Goal: Communication & Community: Answer question/provide support

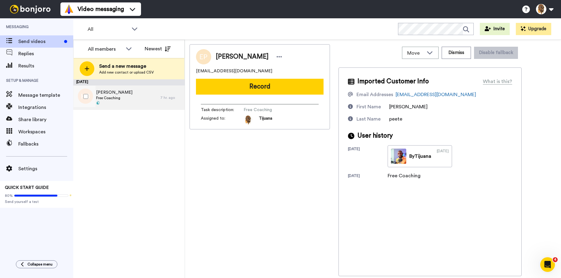
click at [123, 91] on div "Kevin Burrell Free Coaching" at bounding box center [116, 97] width 87 height 24
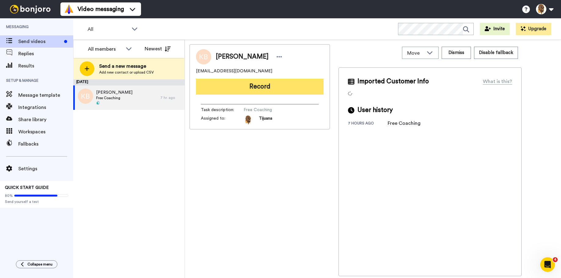
click at [222, 83] on button "Record" at bounding box center [260, 87] width 128 height 16
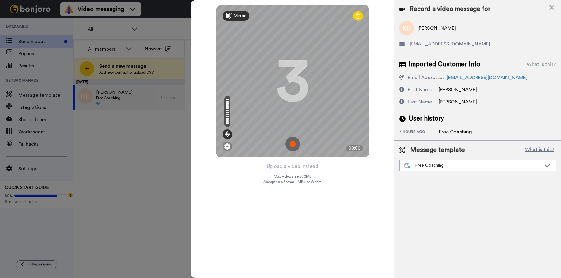
click at [296, 144] on img at bounding box center [292, 144] width 15 height 15
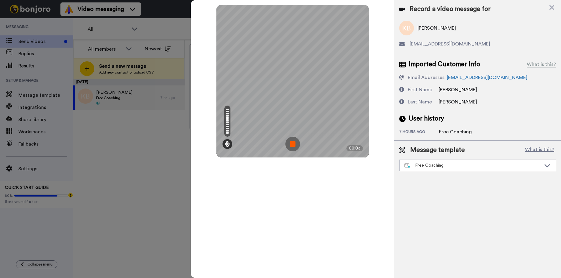
click at [294, 141] on img at bounding box center [292, 144] width 15 height 15
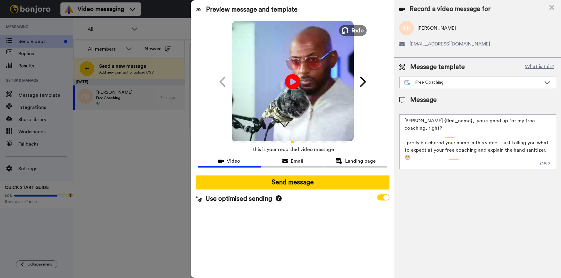
click at [351, 27] on button "Redo" at bounding box center [352, 30] width 27 height 11
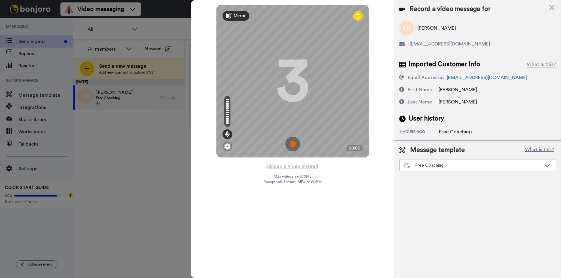
click at [292, 148] on img at bounding box center [292, 144] width 15 height 15
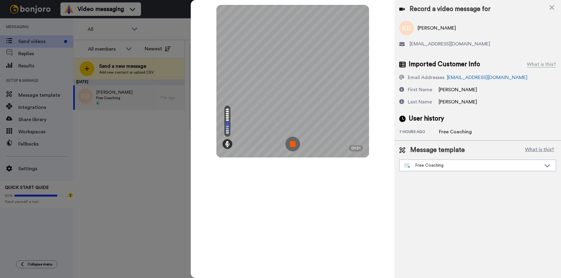
click at [292, 141] on img at bounding box center [292, 144] width 15 height 15
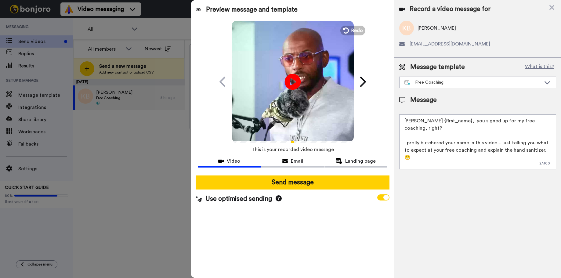
click at [291, 80] on icon "Play/Pause" at bounding box center [292, 81] width 16 height 29
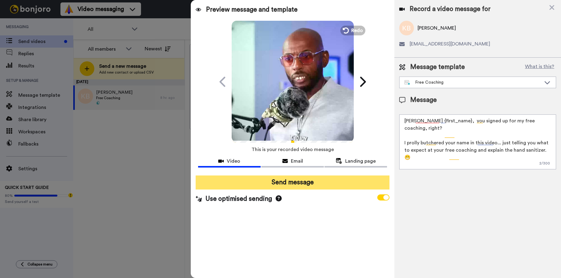
click at [295, 182] on button "Send message" at bounding box center [293, 182] width 194 height 14
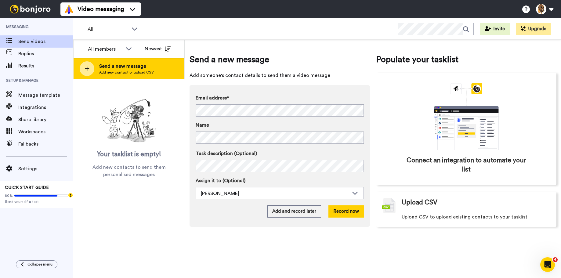
click at [127, 66] on span "Send a new message" at bounding box center [126, 66] width 55 height 7
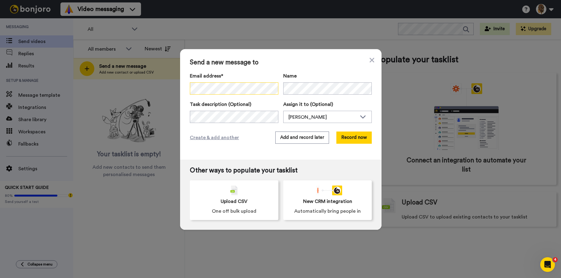
click at [162, 82] on div "Send a new message to Email address* No search result for ‘ [PERSON_NAME] ’ Nam…" at bounding box center [280, 139] width 561 height 278
click at [254, 135] on div "Create & add another Add and record later Record now" at bounding box center [281, 138] width 182 height 12
click at [349, 138] on button "Record now" at bounding box center [353, 138] width 35 height 12
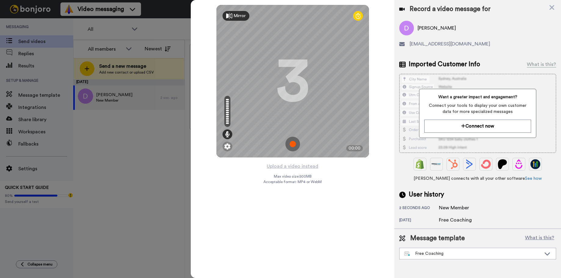
click at [292, 141] on img at bounding box center [292, 144] width 15 height 15
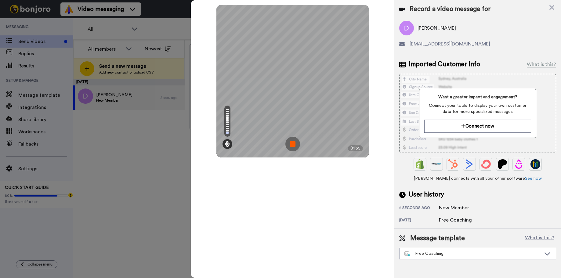
click at [296, 142] on img at bounding box center [292, 144] width 15 height 15
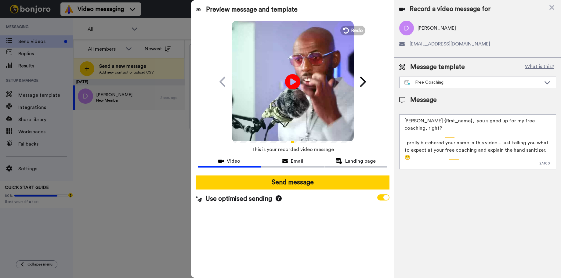
drag, startPoint x: 292, startPoint y: 182, endPoint x: 477, endPoint y: 99, distance: 203.1
click at [477, 99] on div "Preview message and template Play/Pause My bad, or is this you? [PERSON_NAME] <…" at bounding box center [376, 139] width 370 height 278
click at [479, 84] on div "Free Coaching" at bounding box center [472, 82] width 137 height 6
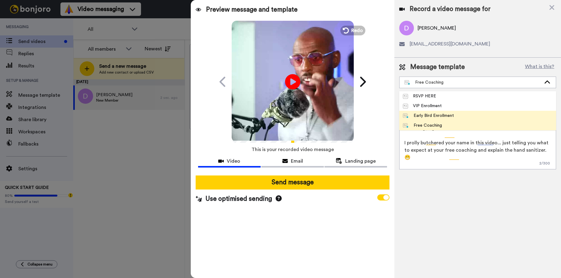
click at [461, 117] on li "Early Bird Enrollment" at bounding box center [477, 116] width 157 height 10
type textarea "Yo' {first_name}, Welcome to the [GEOGRAPHIC_DATA]™. This ain’t no scroll-and-g…"
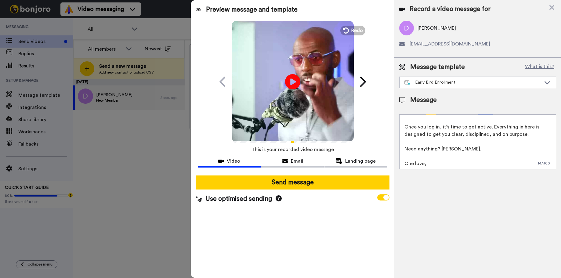
scroll to position [31, 0]
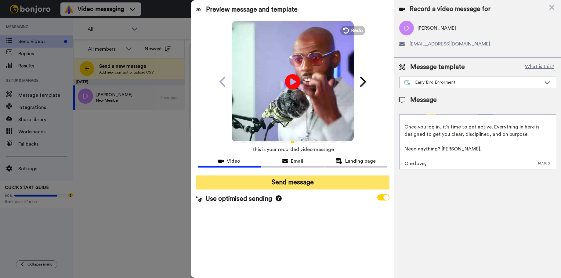
click at [318, 182] on button "Send message" at bounding box center [293, 182] width 194 height 14
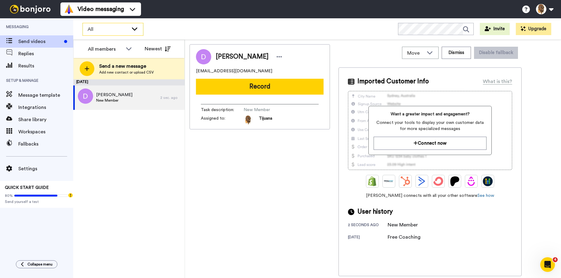
scroll to position [0, 0]
